Goal: Task Accomplishment & Management: Use online tool/utility

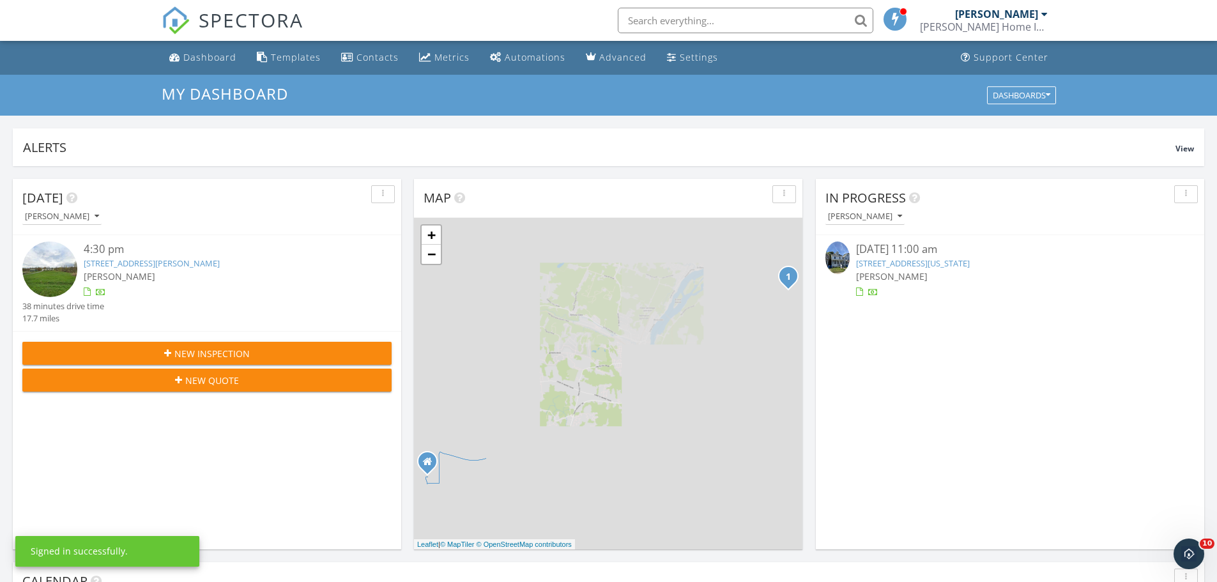
click at [118, 262] on link "[STREET_ADDRESS][PERSON_NAME]" at bounding box center [152, 262] width 136 height 11
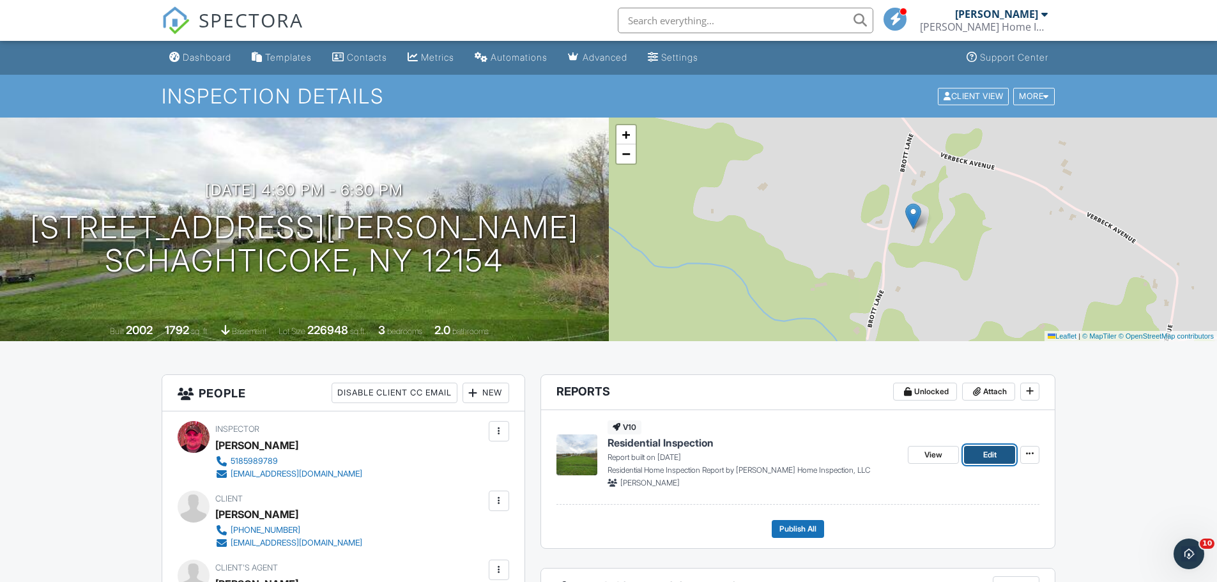
click at [990, 453] on span "Edit" at bounding box center [989, 454] width 13 height 13
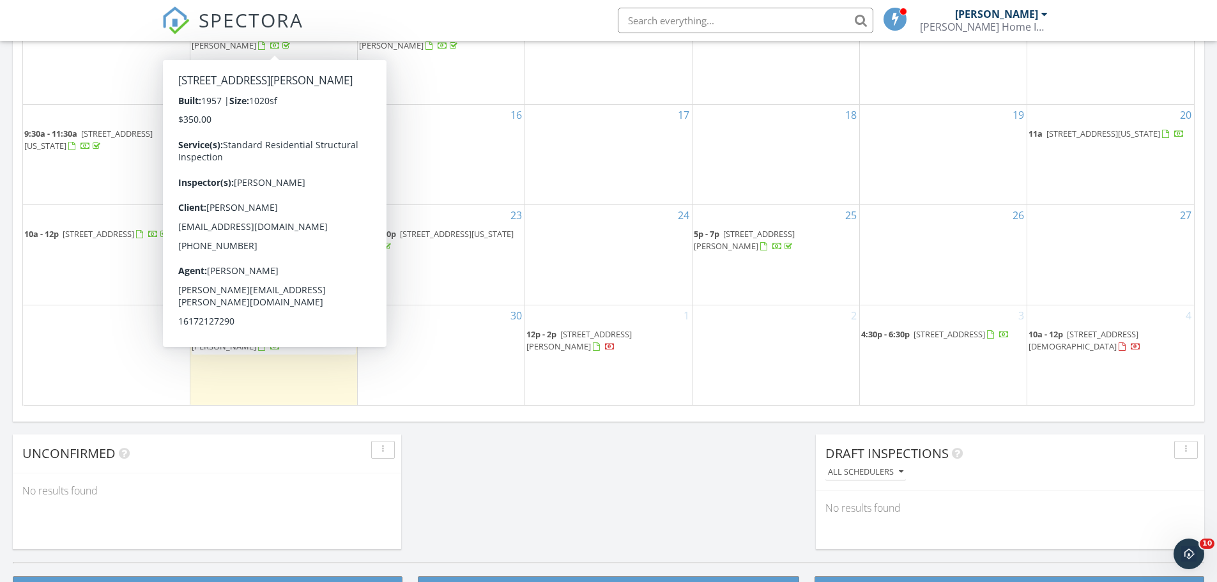
scroll to position [958, 0]
